Goal: Information Seeking & Learning: Learn about a topic

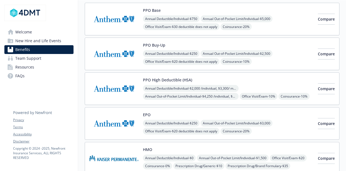
scroll to position [59, 4]
